Goal: Information Seeking & Learning: Stay updated

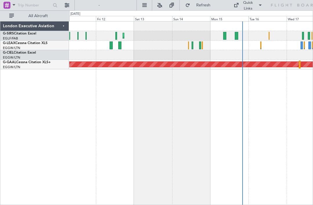
click at [102, 41] on div "Planned Maint [GEOGRAPHIC_DATA] ([GEOGRAPHIC_DATA])" at bounding box center [191, 46] width 244 height 10
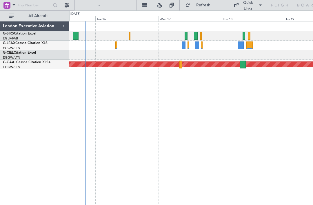
click at [244, 35] on div at bounding box center [244, 36] width 3 height 8
click at [251, 36] on div at bounding box center [191, 36] width 244 height 10
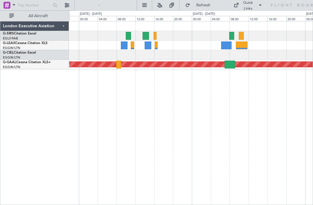
click at [243, 45] on div at bounding box center [242, 46] width 12 height 8
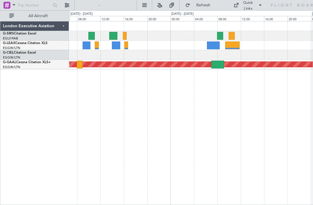
click at [213, 44] on div at bounding box center [213, 46] width 13 height 8
click at [234, 35] on div at bounding box center [232, 36] width 6 height 8
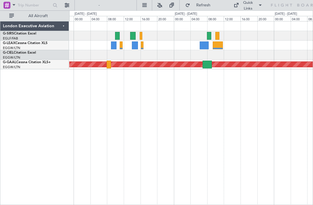
click at [26, 53] on link "G-CIEL Citation Excel" at bounding box center [19, 52] width 33 height 3
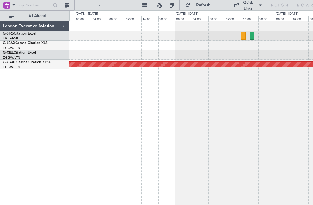
click at [246, 33] on div at bounding box center [243, 36] width 5 height 8
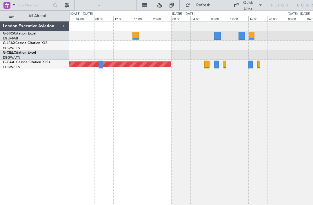
click at [218, 64] on div at bounding box center [217, 65] width 5 height 8
click at [253, 62] on div "Planned Maint Dusseldorf" at bounding box center [191, 65] width 244 height 10
click at [251, 63] on div at bounding box center [250, 65] width 5 height 8
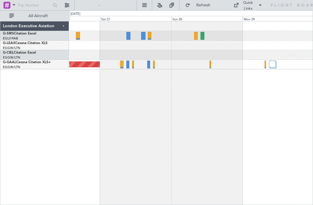
click at [211, 65] on div at bounding box center [210, 65] width 1 height 8
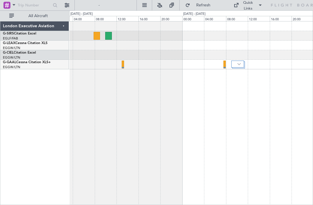
click at [225, 63] on div at bounding box center [225, 65] width 2 height 8
click at [225, 65] on div at bounding box center [225, 65] width 2 height 8
click at [239, 65] on img at bounding box center [239, 64] width 3 height 2
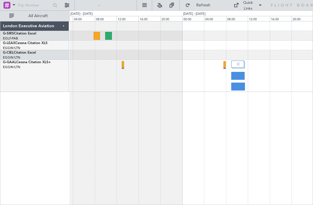
click at [241, 75] on div at bounding box center [238, 76] width 13 height 8
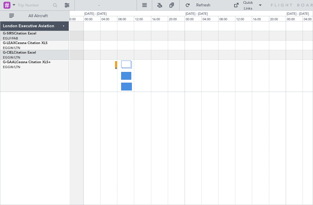
click at [127, 82] on div at bounding box center [191, 76] width 244 height 32
click at [127, 86] on div at bounding box center [126, 87] width 11 height 8
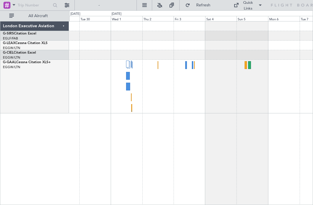
click at [194, 65] on div at bounding box center [194, 65] width 1 height 8
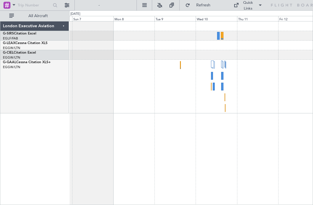
click at [223, 76] on div at bounding box center [222, 76] width 2 height 8
